Goal: Navigation & Orientation: Understand site structure

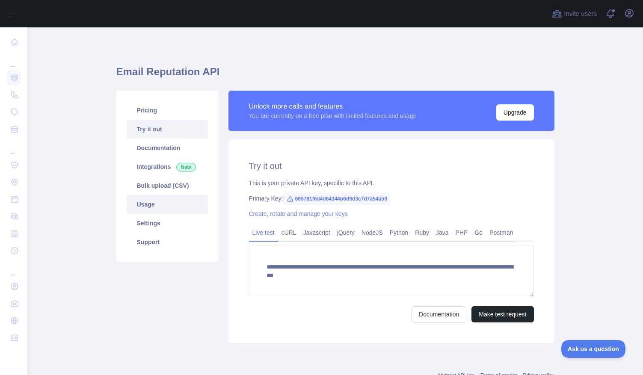
click at [173, 205] on link "Usage" at bounding box center [167, 204] width 81 height 19
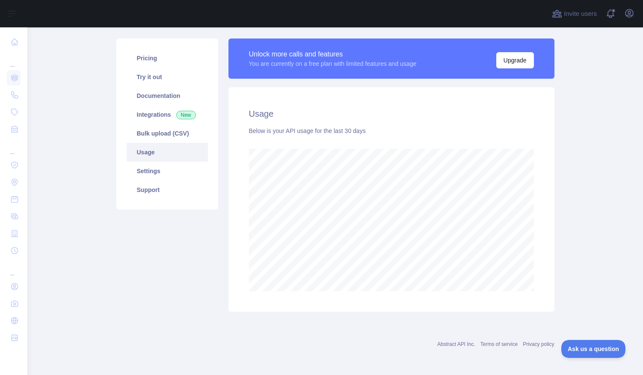
scroll to position [50, 0]
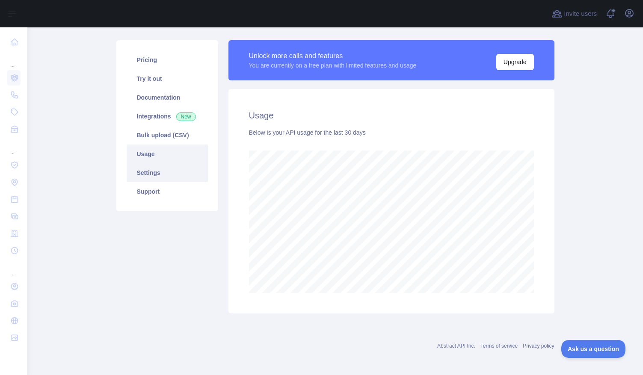
click at [153, 174] on link "Settings" at bounding box center [167, 172] width 81 height 19
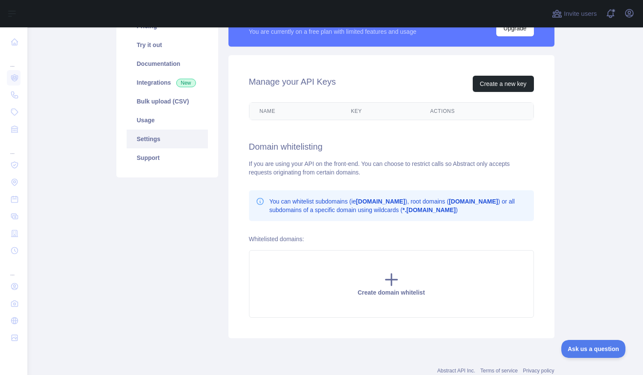
scroll to position [111, 0]
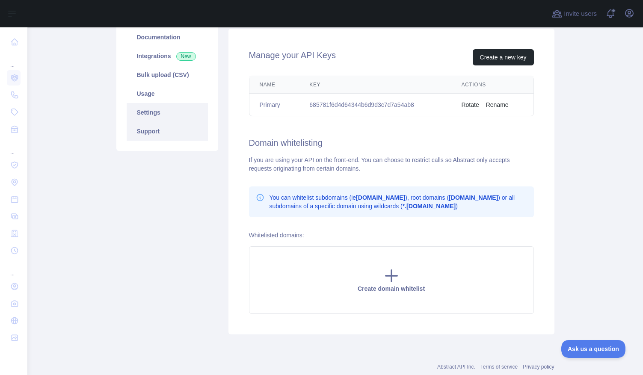
click at [184, 129] on link "Support" at bounding box center [167, 131] width 81 height 19
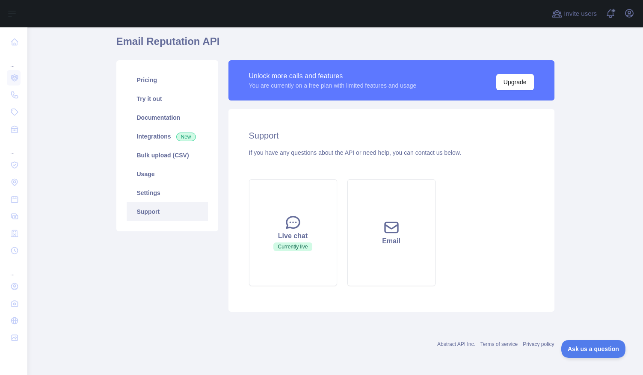
scroll to position [30, 0]
click at [163, 169] on link "Usage" at bounding box center [167, 174] width 81 height 19
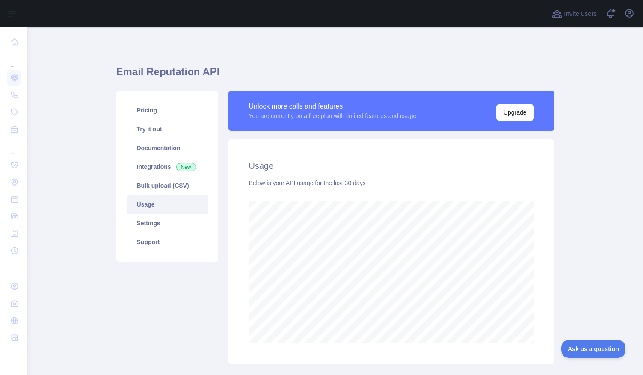
scroll to position [348, 609]
click at [161, 182] on link "Bulk upload (CSV)" at bounding box center [167, 185] width 81 height 19
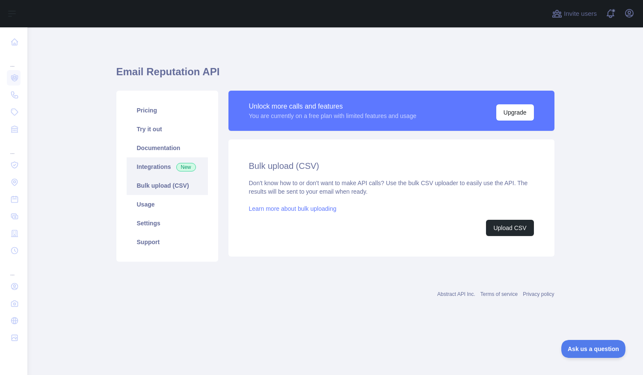
click at [161, 167] on link "Integrations New" at bounding box center [167, 166] width 81 height 19
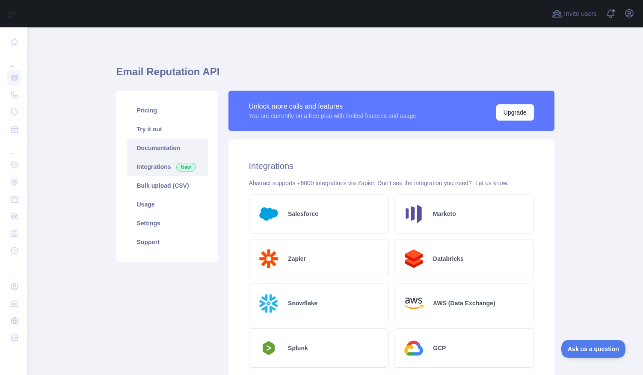
click at [160, 154] on link "Documentation" at bounding box center [167, 148] width 81 height 19
click at [258, 164] on h2 "Integrations" at bounding box center [391, 166] width 285 height 12
click at [259, 168] on h2 "Integrations" at bounding box center [391, 166] width 285 height 12
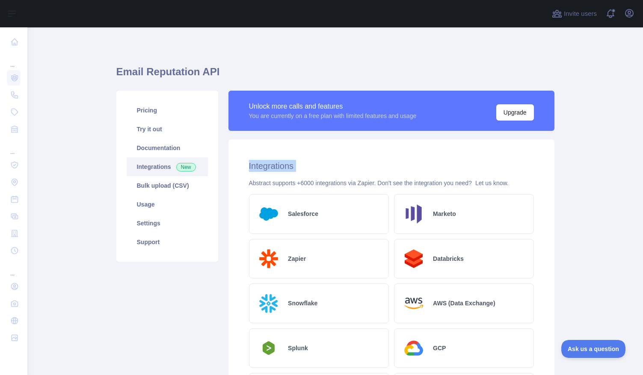
drag, startPoint x: 244, startPoint y: 163, endPoint x: 535, endPoint y: 178, distance: 291.8
click at [560, 178] on main "Email Reputation API Pricing Try it out Documentation Integrations New Bulk upl…" at bounding box center [335, 201] width 616 height 348
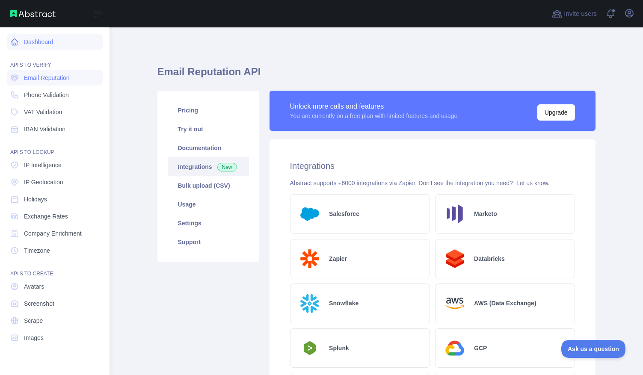
click at [21, 40] on link "Dashboard" at bounding box center [55, 41] width 96 height 15
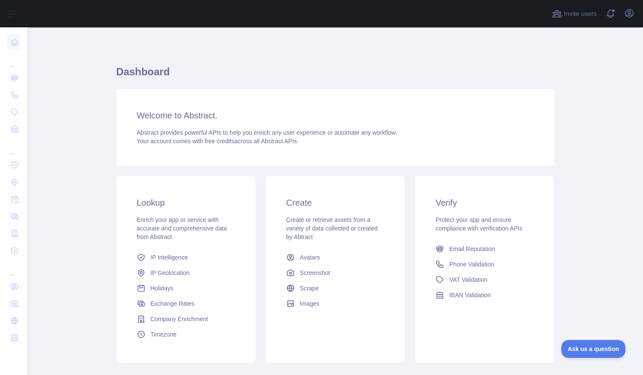
click at [149, 74] on h1 "Dashboard" at bounding box center [335, 75] width 438 height 21
click at [175, 117] on h3 "Welcome to Abstract." at bounding box center [335, 116] width 397 height 12
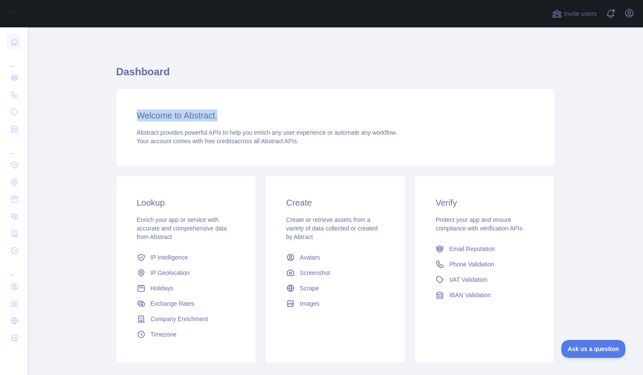
click at [175, 117] on h3 "Welcome to Abstract." at bounding box center [335, 116] width 397 height 12
